Goal: Task Accomplishment & Management: Use online tool/utility

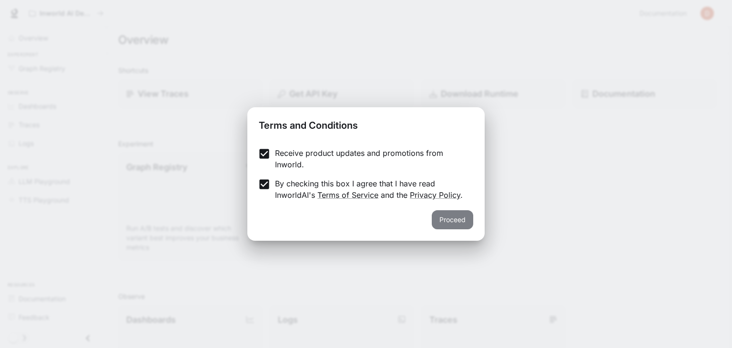
click at [451, 223] on button "Proceed" at bounding box center [452, 219] width 41 height 19
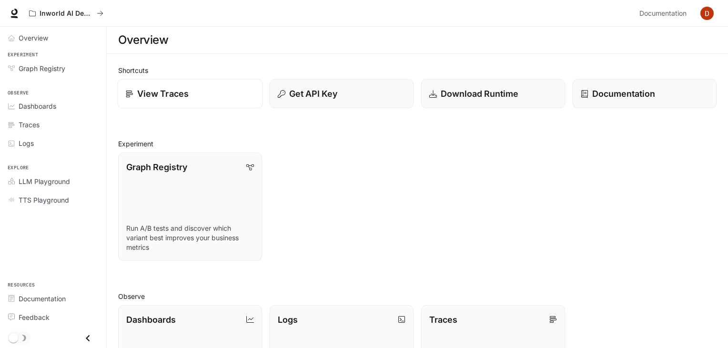
click at [228, 93] on div "View Traces" at bounding box center [190, 93] width 129 height 13
click at [178, 213] on link "Graph Registry Run A/B tests and discover which variant best improves your busi…" at bounding box center [189, 206] width 145 height 109
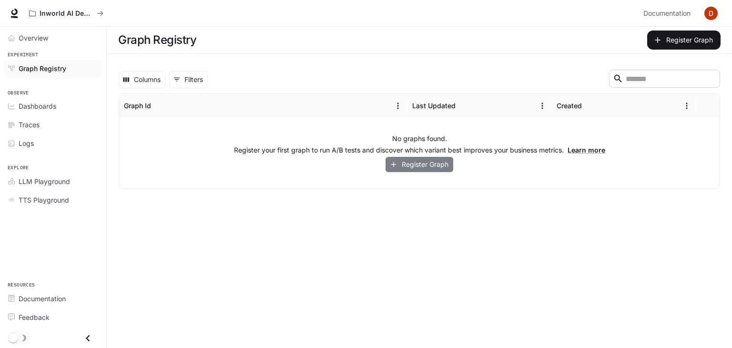
click at [408, 165] on button "Register Graph" at bounding box center [419, 165] width 68 height 16
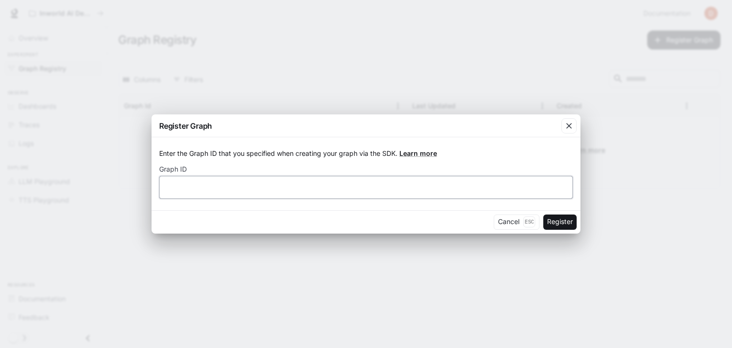
click at [409, 191] on input "text" at bounding box center [366, 187] width 413 height 10
click at [566, 220] on button "Register" at bounding box center [559, 221] width 33 height 15
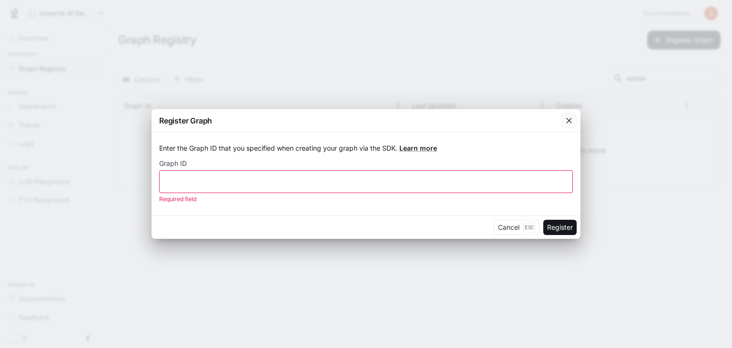
click at [564, 126] on div "button" at bounding box center [568, 120] width 15 height 15
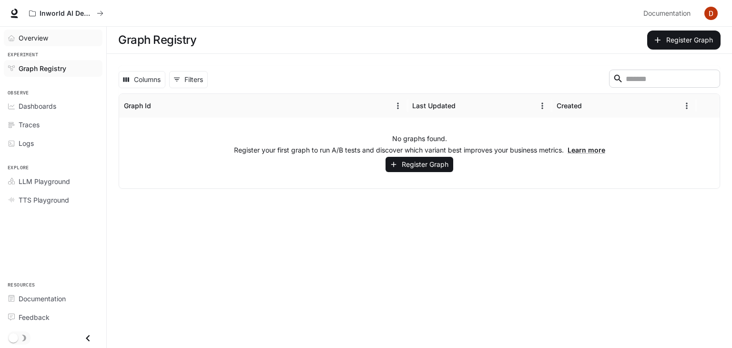
click at [16, 30] on link "Overview" at bounding box center [53, 38] width 99 height 17
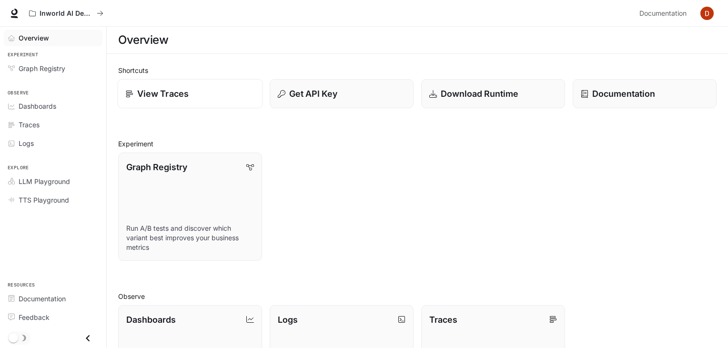
click at [207, 104] on link "View Traces" at bounding box center [189, 94] width 145 height 30
